Goal: Transaction & Acquisition: Book appointment/travel/reservation

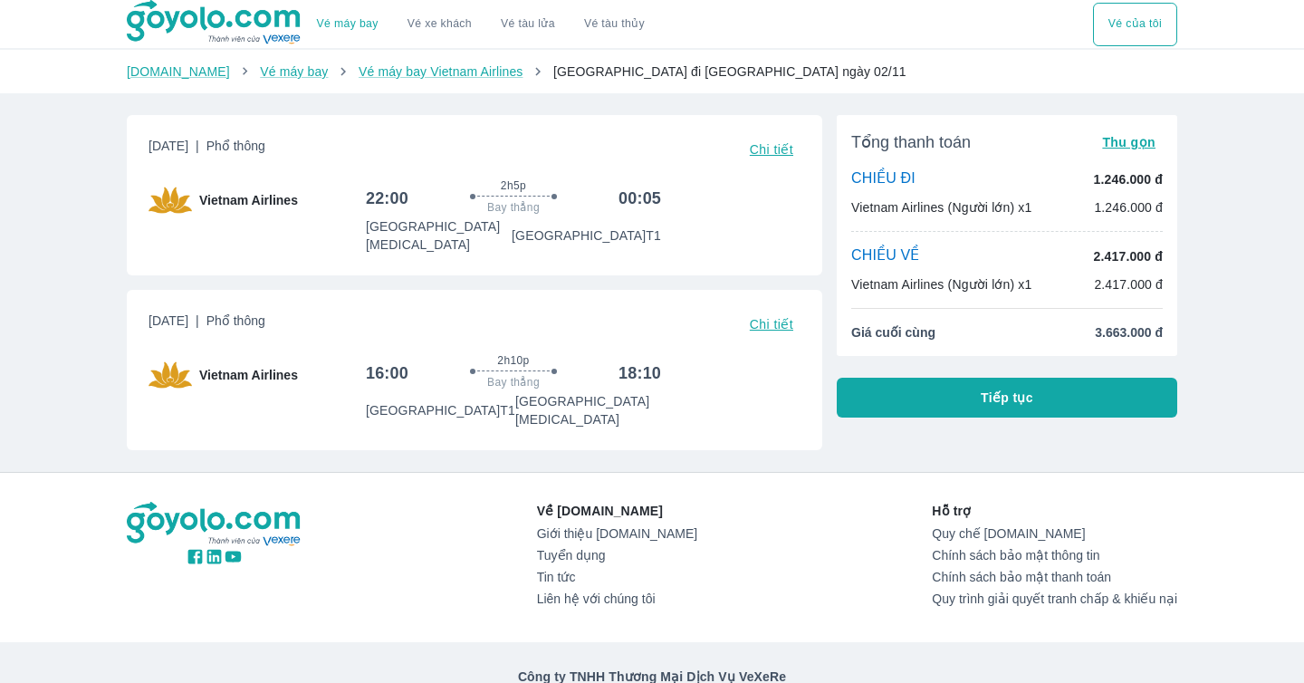
click at [1190, 435] on div "Vé máy bay Vé xe khách Vé tàu lửa Vé tàu thủy Vé của tôi [DOMAIN_NAME] Vé máy b…" at bounding box center [652, 391] width 1304 height 783
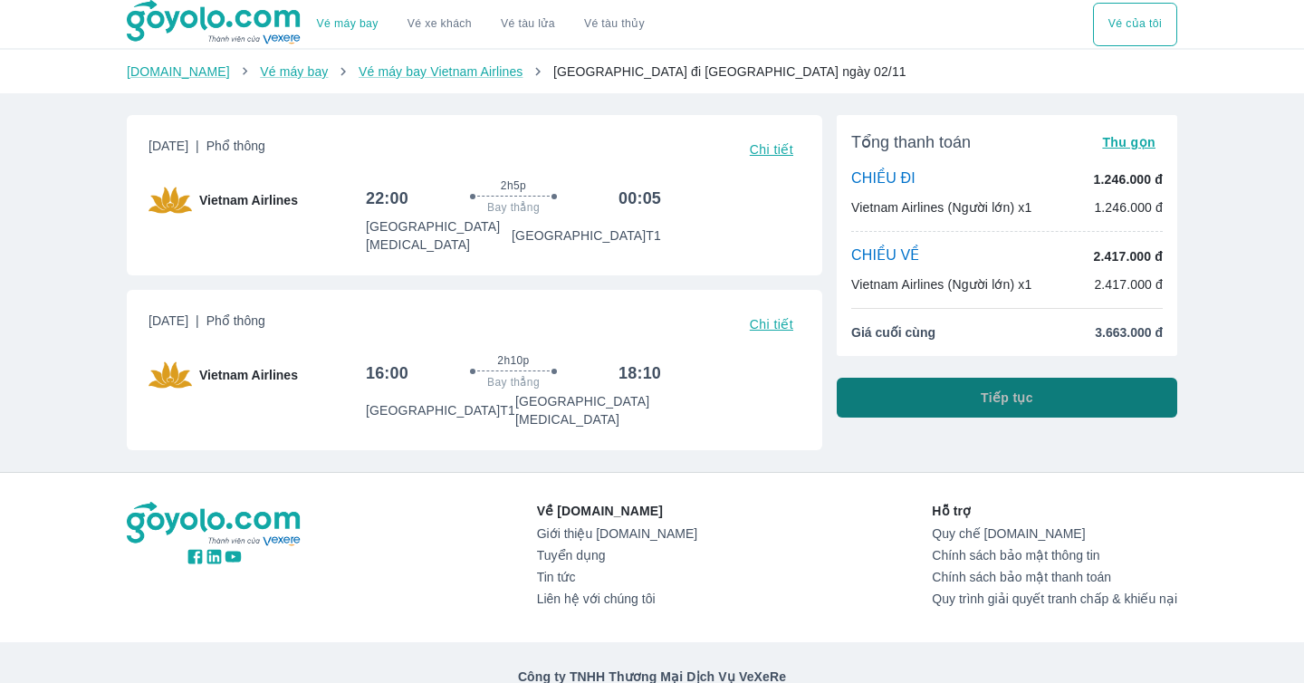
click at [1069, 402] on button "Tiếp tục" at bounding box center [1007, 398] width 340 height 40
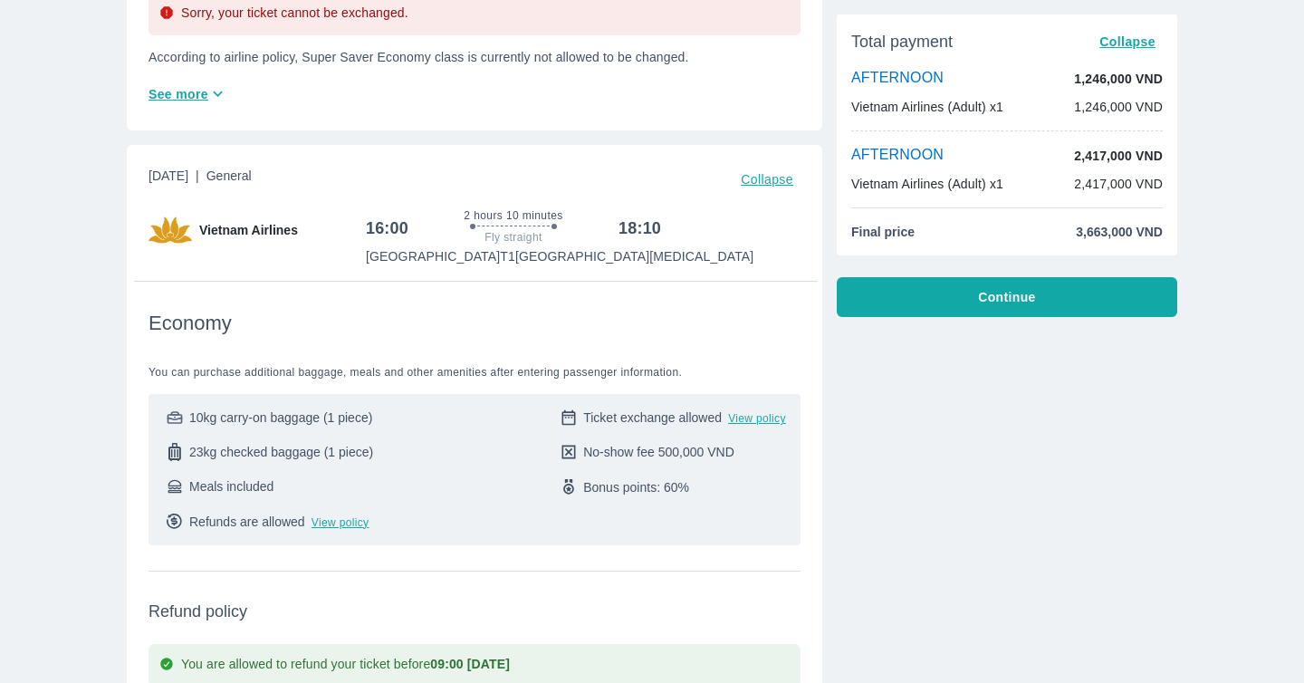
scroll to position [825, 0]
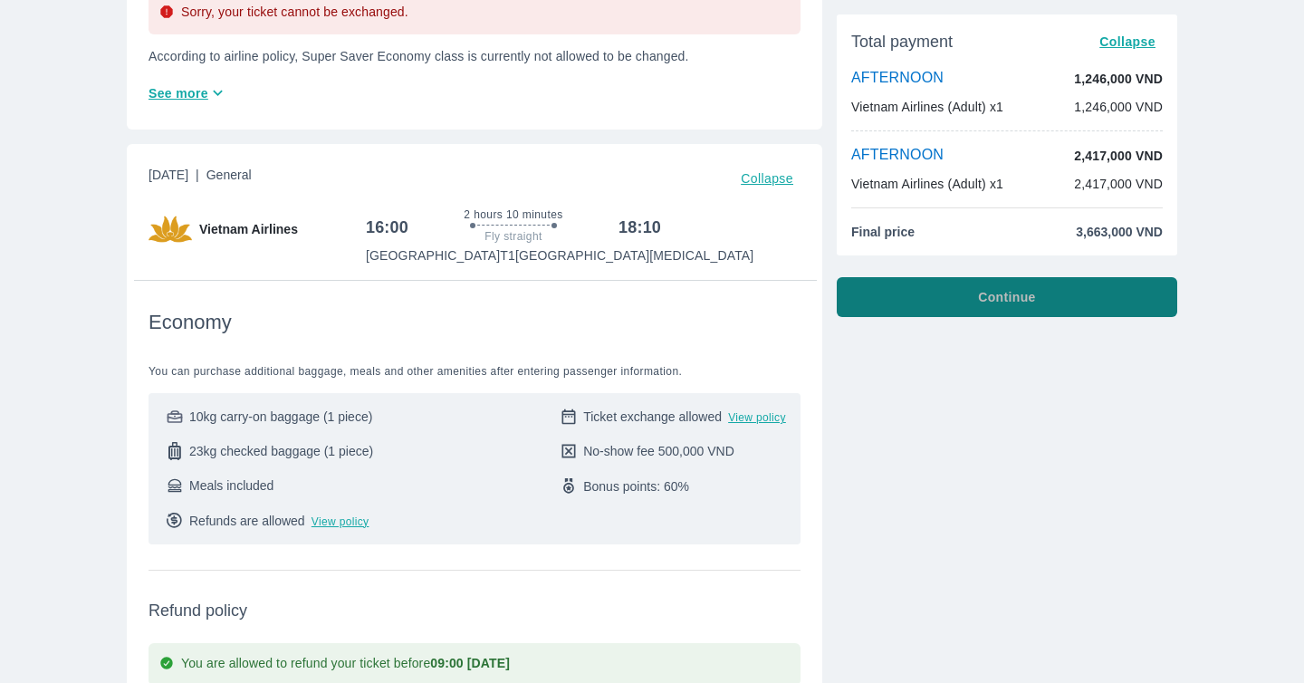
click at [962, 295] on button "Continue" at bounding box center [1007, 297] width 340 height 40
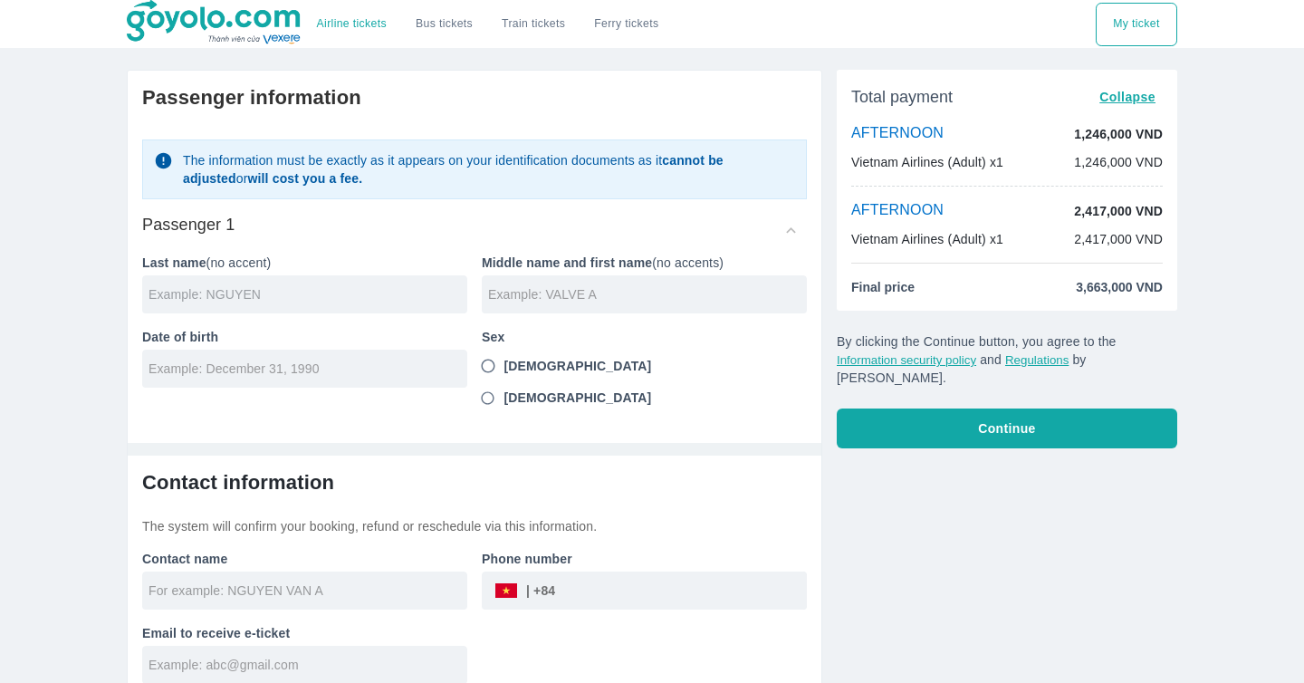
click at [412, 299] on input "text" at bounding box center [307, 294] width 319 height 18
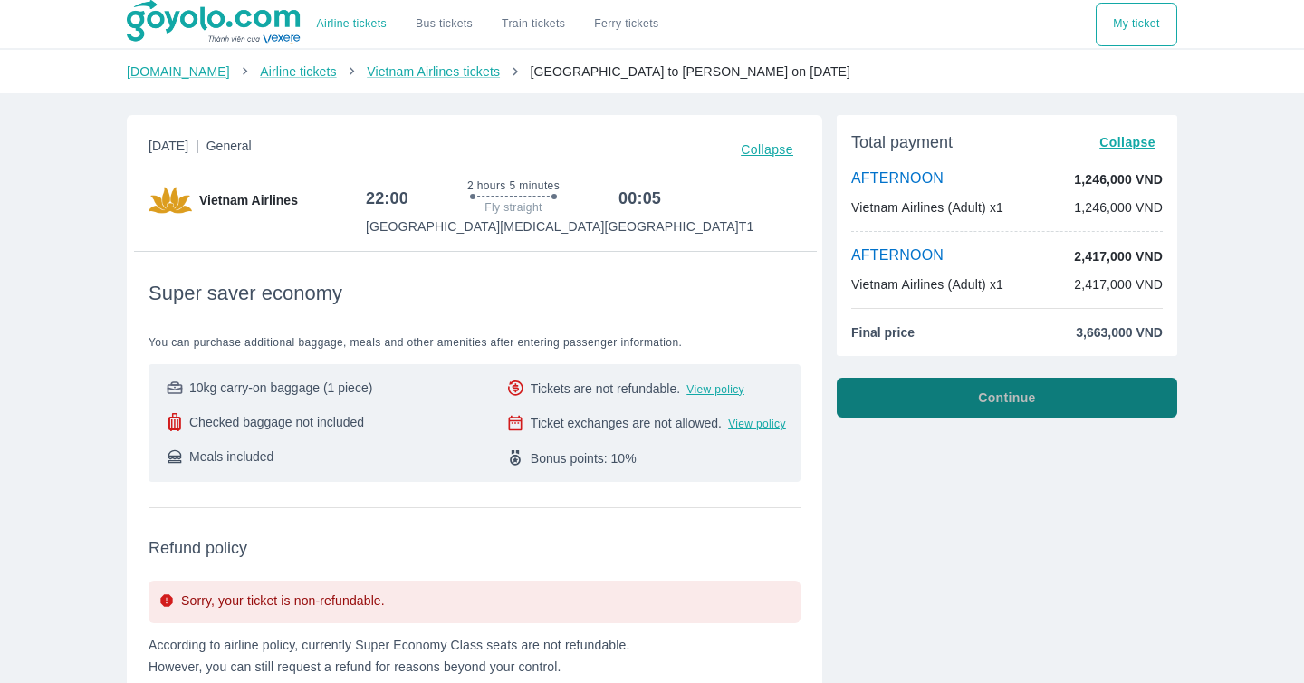
click at [1011, 407] on button "Continue" at bounding box center [1007, 398] width 340 height 40
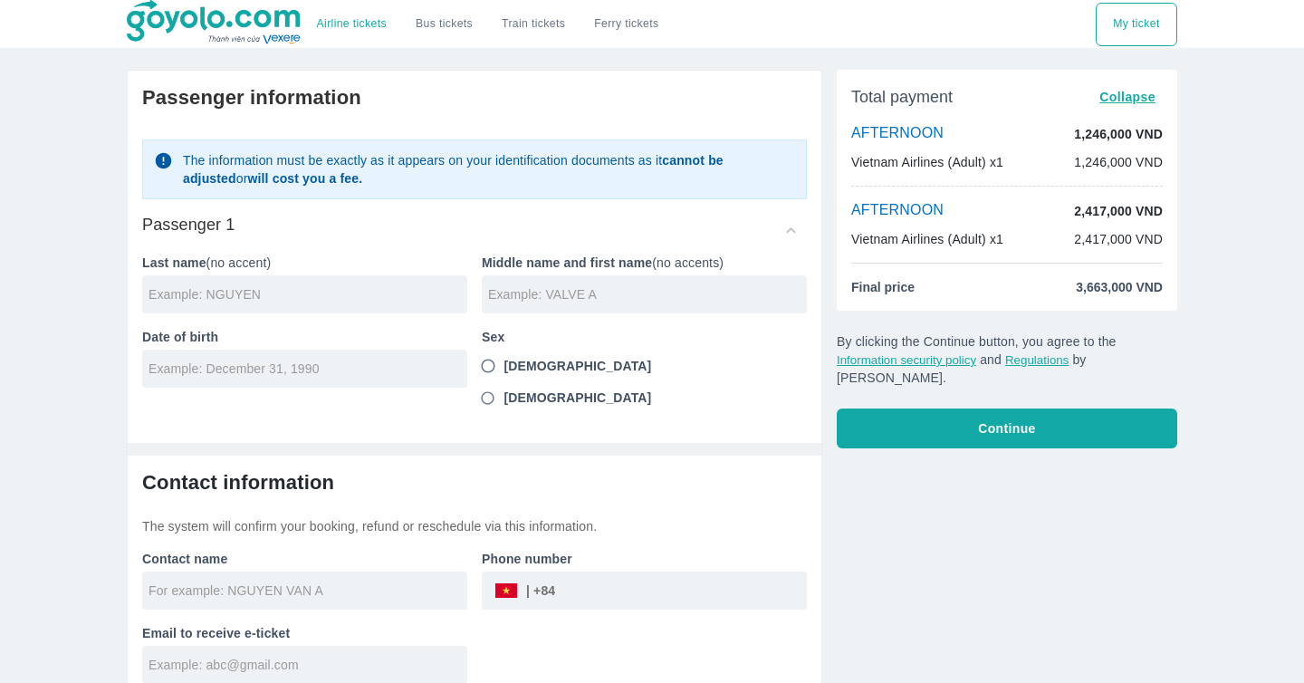
click at [293, 284] on div at bounding box center [304, 294] width 325 height 38
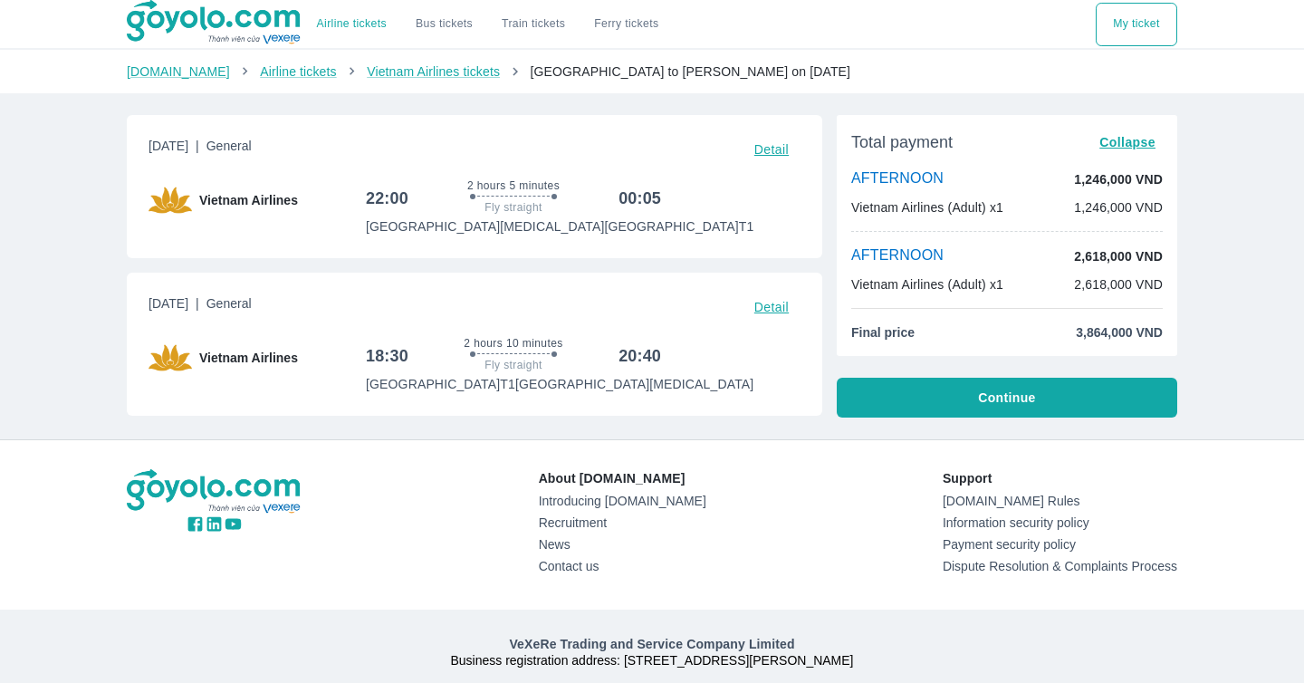
click at [952, 420] on div "Airline tickets Bus tickets Train tickets Ferry tickets My ticket Goyolo.com Ai…" at bounding box center [652, 404] width 1304 height 809
click at [904, 418] on div "Airline tickets Bus tickets Train tickets Ferry tickets My ticket Goyolo.com Ai…" at bounding box center [652, 404] width 1304 height 809
click at [905, 404] on button "Continue" at bounding box center [1007, 398] width 340 height 40
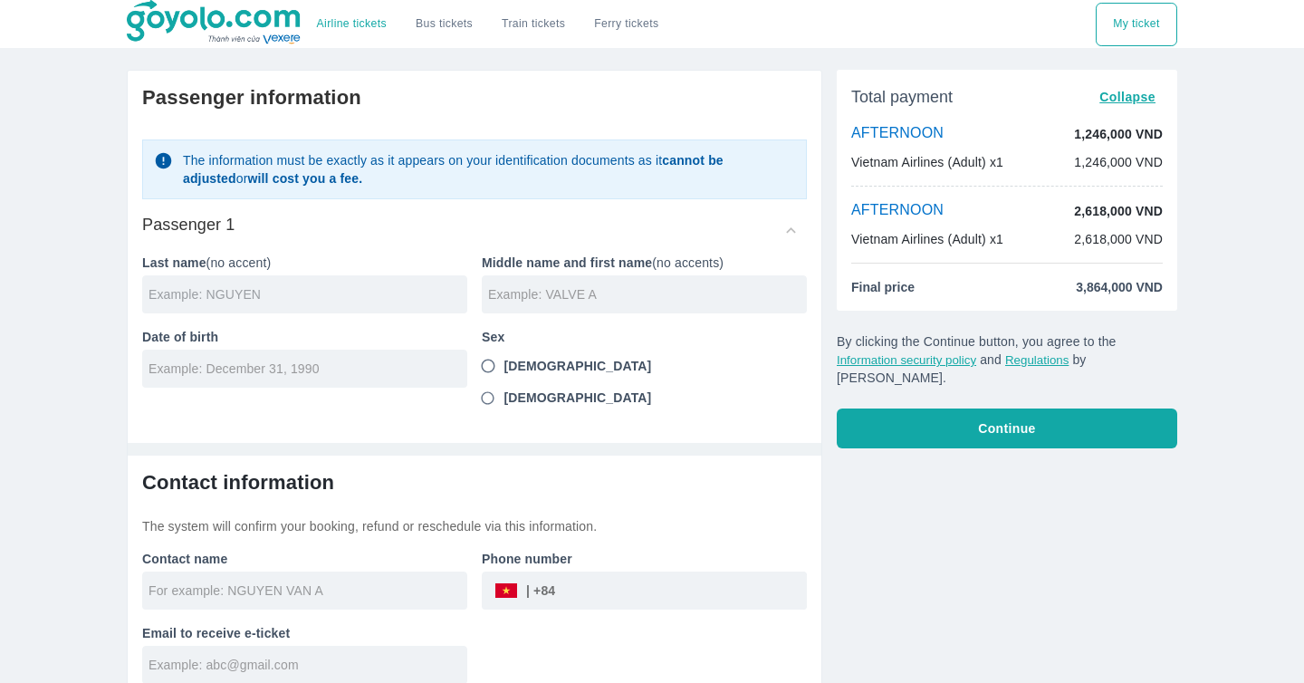
click at [320, 296] on input "text" at bounding box center [307, 294] width 319 height 18
